Goal: Transaction & Acquisition: Purchase product/service

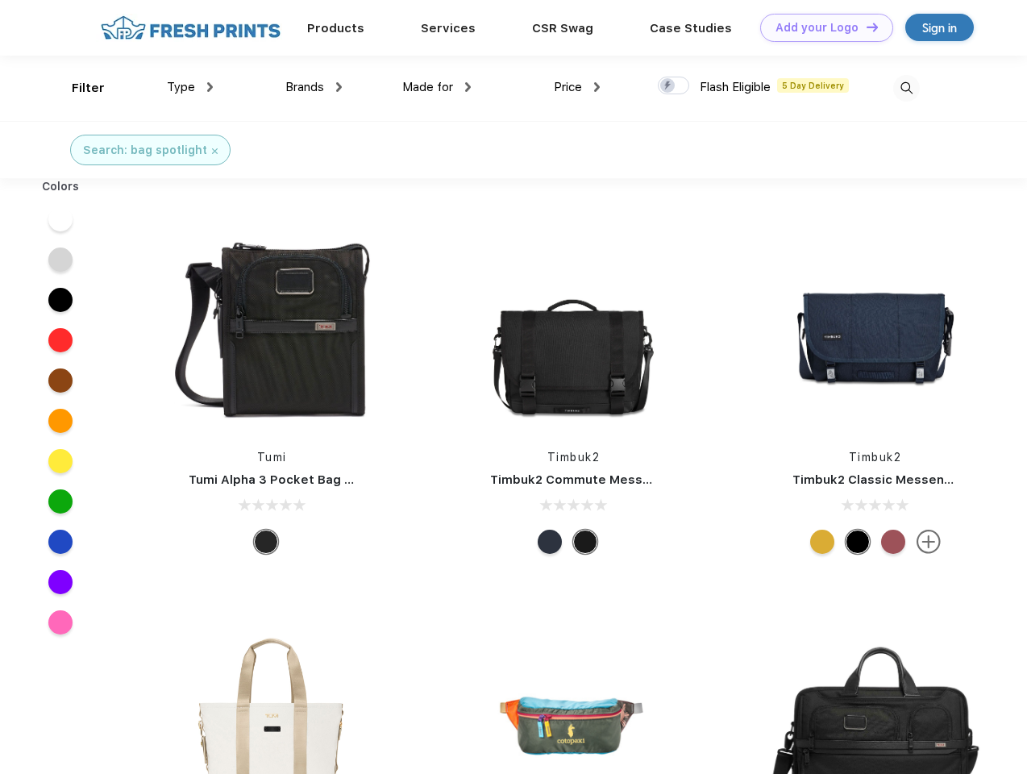
scroll to position [1, 0]
click at [821, 27] on link "Add your Logo Design Tool" at bounding box center [826, 28] width 133 height 28
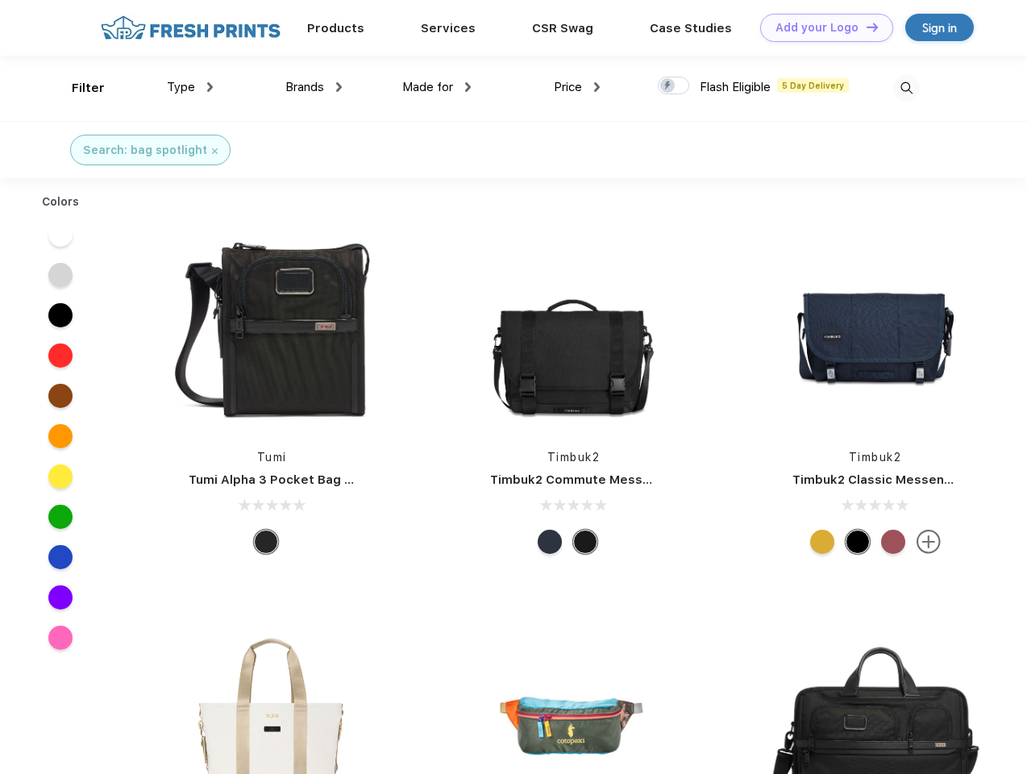
click at [0, 0] on div "Design Tool" at bounding box center [0, 0] width 0 height 0
click at [865, 27] on link "Add your Logo Design Tool" at bounding box center [826, 28] width 133 height 28
click at [77, 88] on div "Filter" at bounding box center [88, 88] width 33 height 19
click at [190, 87] on span "Type" at bounding box center [181, 87] width 28 height 15
click at [314, 87] on span "Brands" at bounding box center [304, 87] width 39 height 15
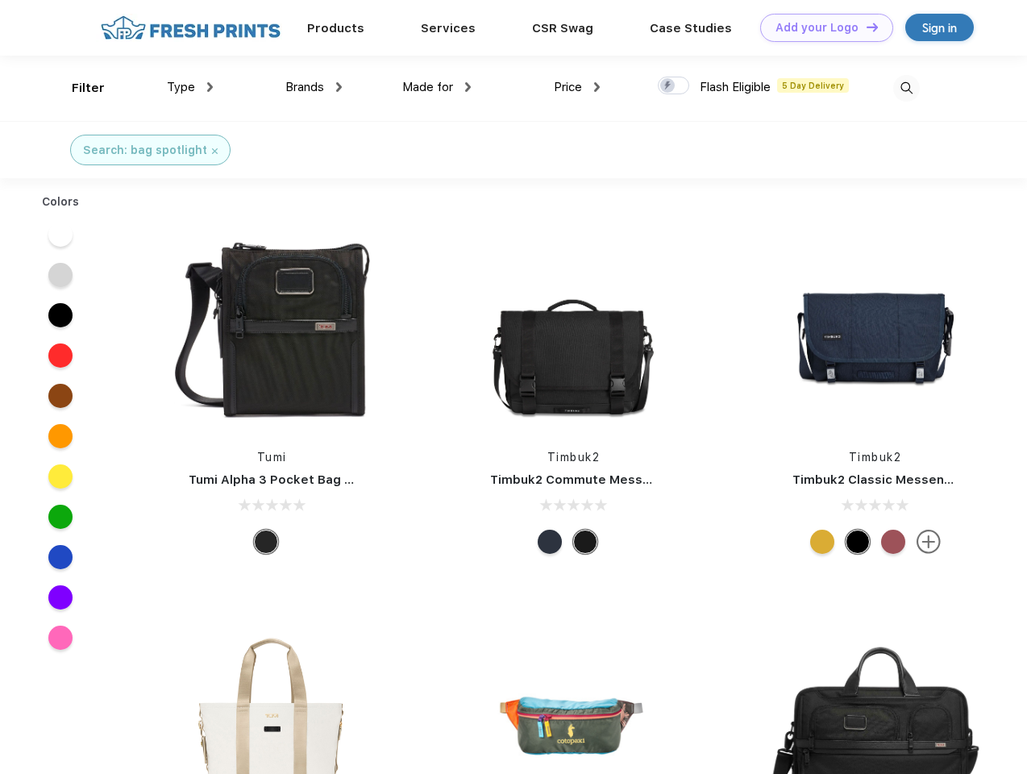
click at [437, 87] on span "Made for" at bounding box center [427, 87] width 51 height 15
click at [577, 87] on span "Price" at bounding box center [568, 87] width 28 height 15
click at [674, 86] on div at bounding box center [673, 86] width 31 height 18
click at [669, 86] on input "checkbox" at bounding box center [663, 81] width 10 height 10
click at [906, 88] on img at bounding box center [907, 88] width 27 height 27
